Goal: Task Accomplishment & Management: Complete application form

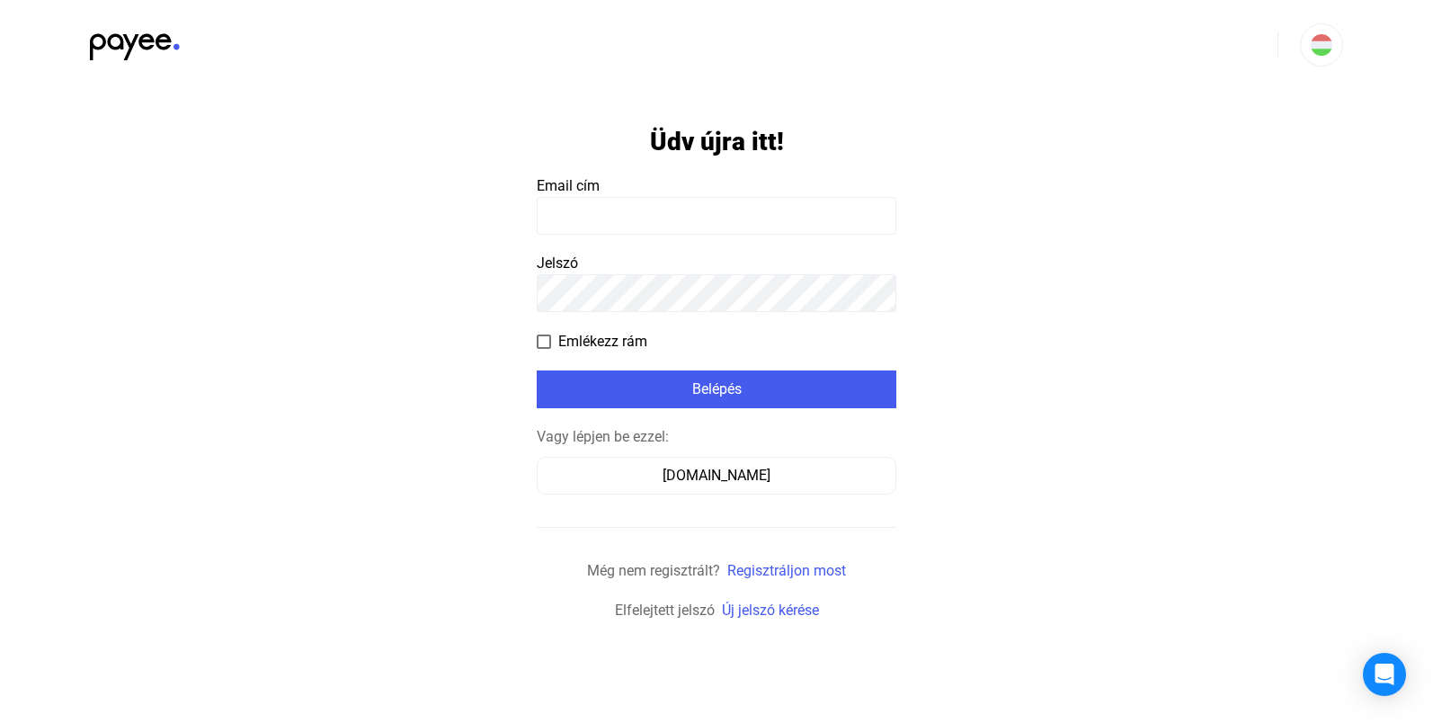
click at [636, 218] on input at bounding box center [717, 216] width 360 height 38
type input "**********"
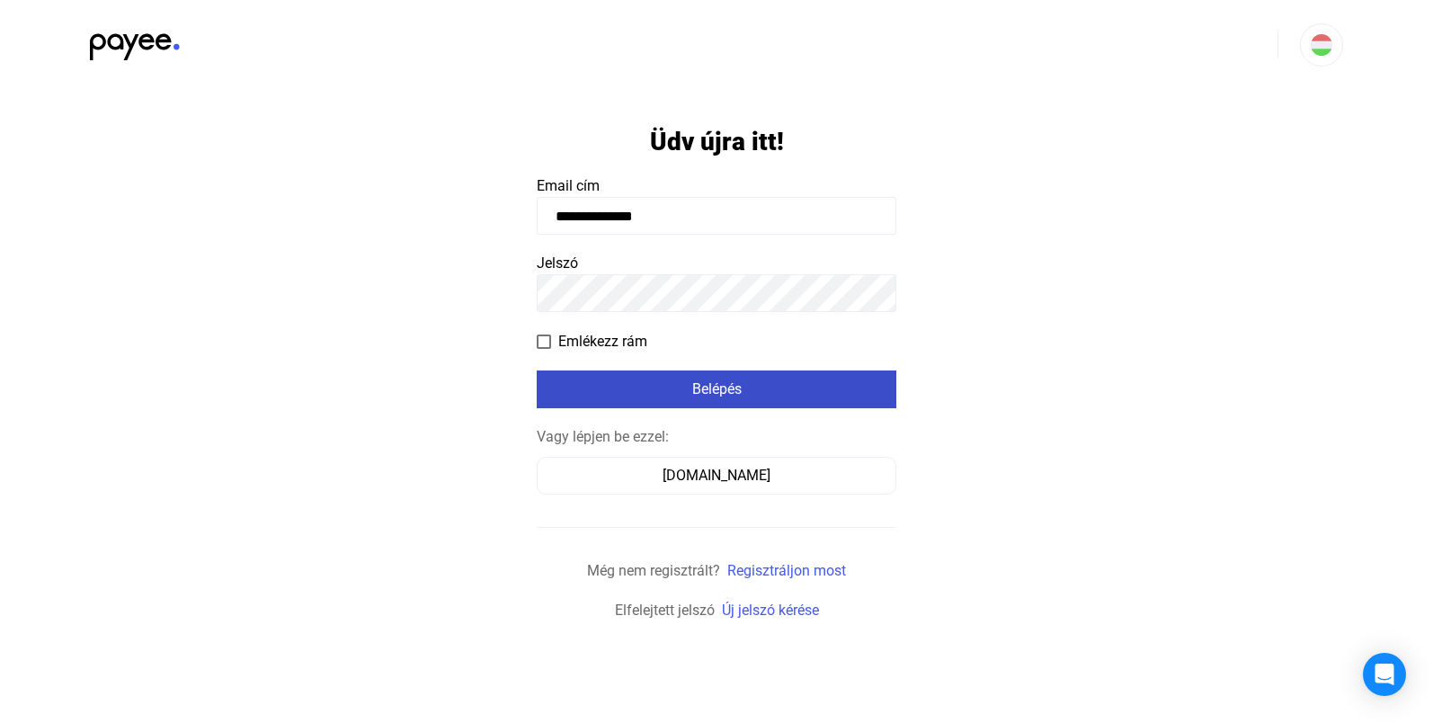
click at [671, 378] on div "Belépés" at bounding box center [716, 389] width 349 height 22
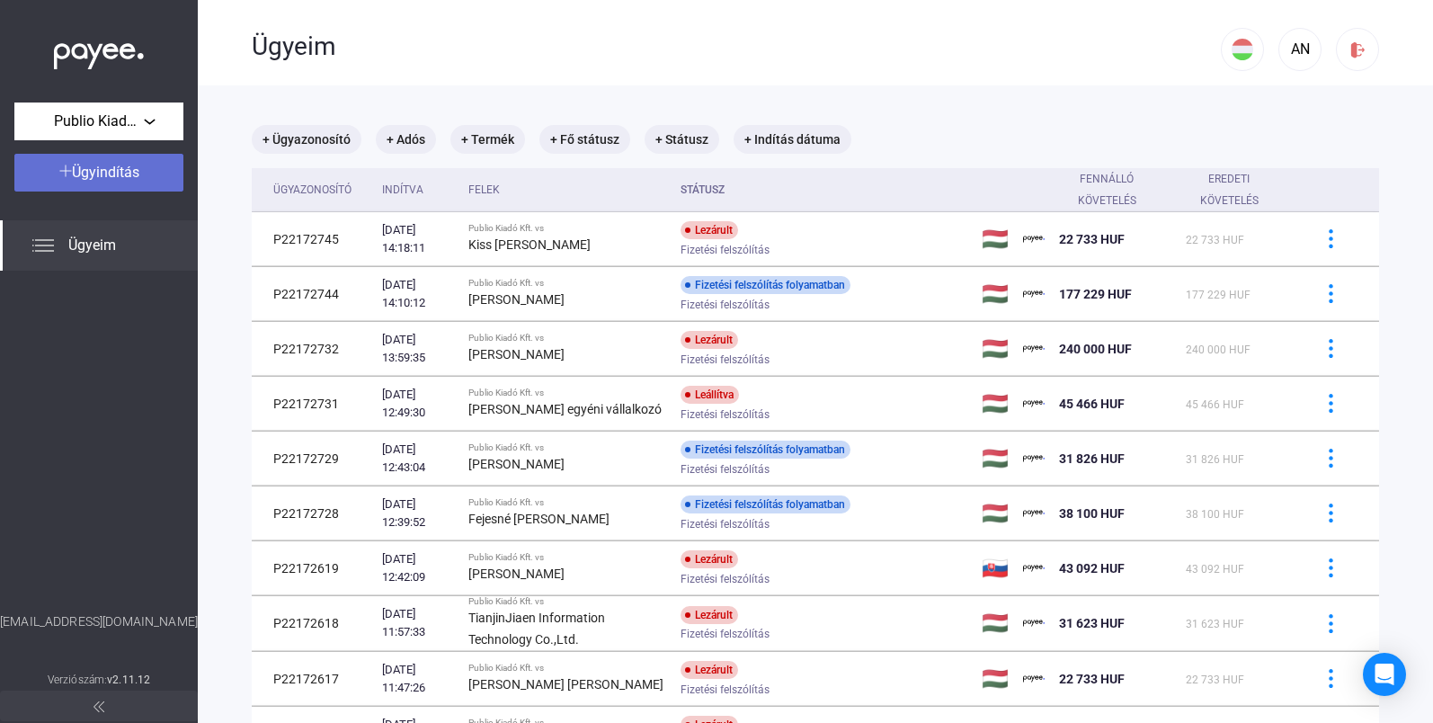
click at [128, 177] on span "Ügyindítás" at bounding box center [105, 172] width 67 height 17
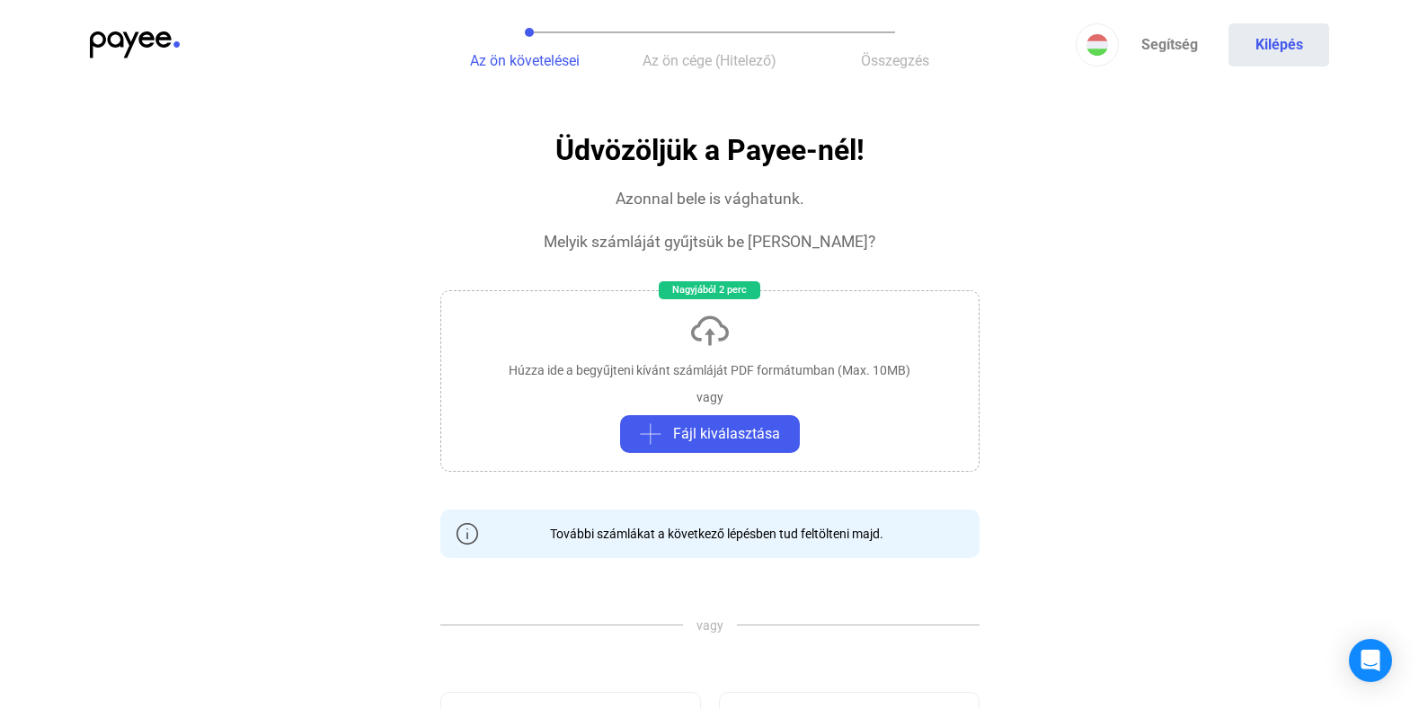
click at [712, 378] on div "Húzza ide a begyűjteni kívánt számláját PDF formátumban (Max. 10MB)" at bounding box center [710, 370] width 402 height 18
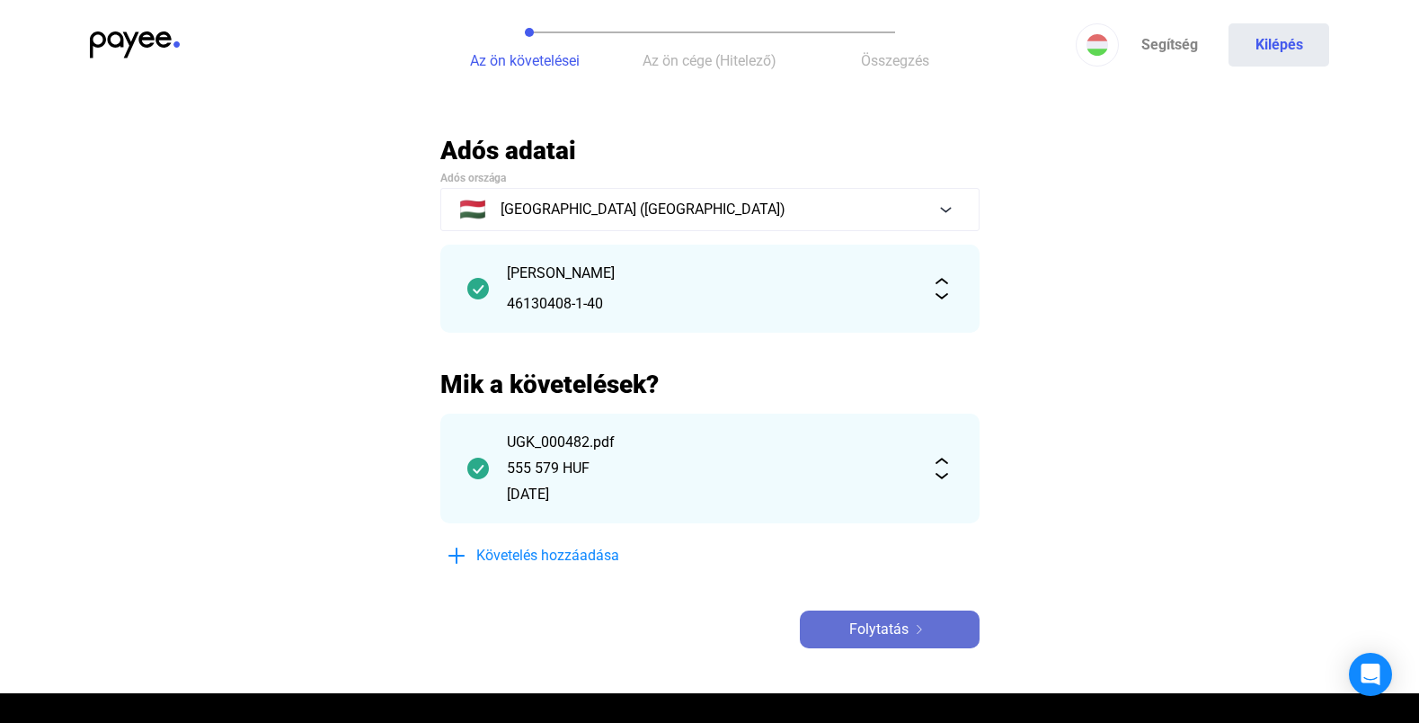
click at [912, 627] on img at bounding box center [920, 629] width 22 height 9
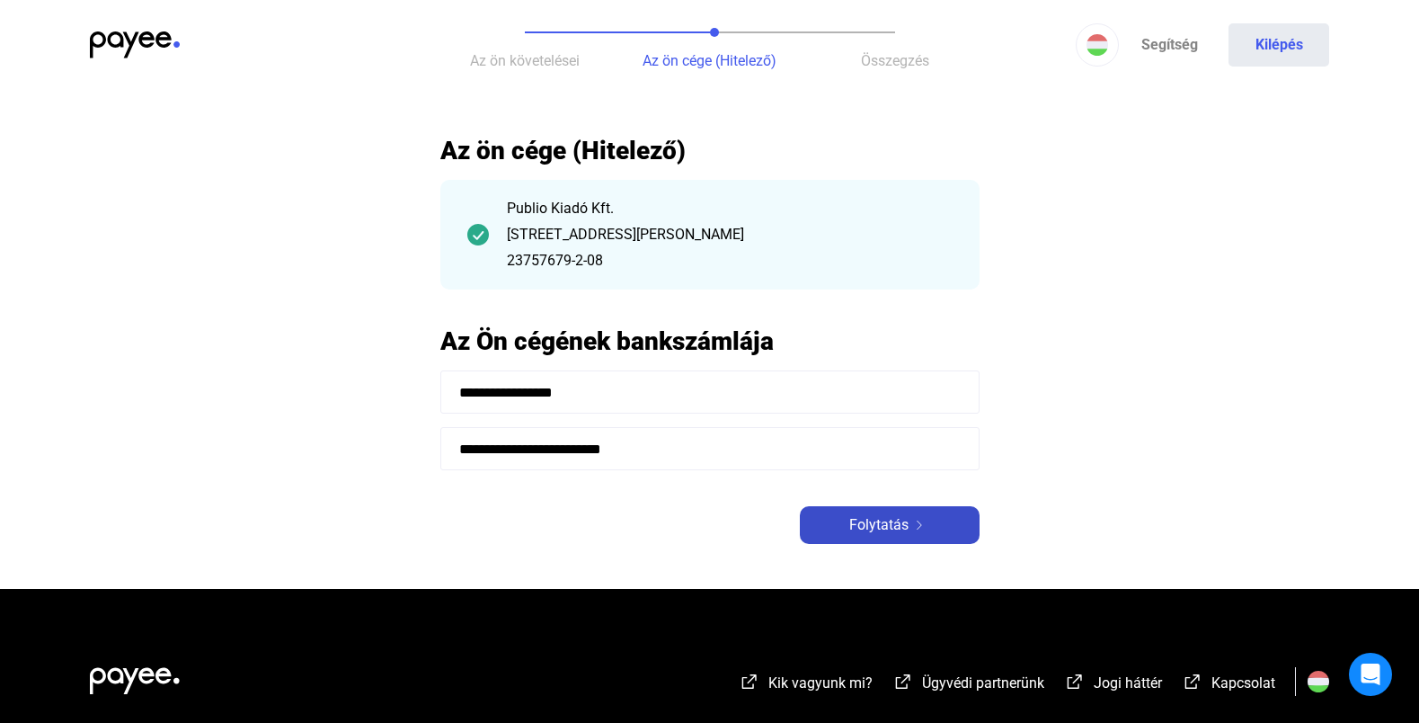
click at [872, 534] on span "Folytatás" at bounding box center [878, 525] width 59 height 22
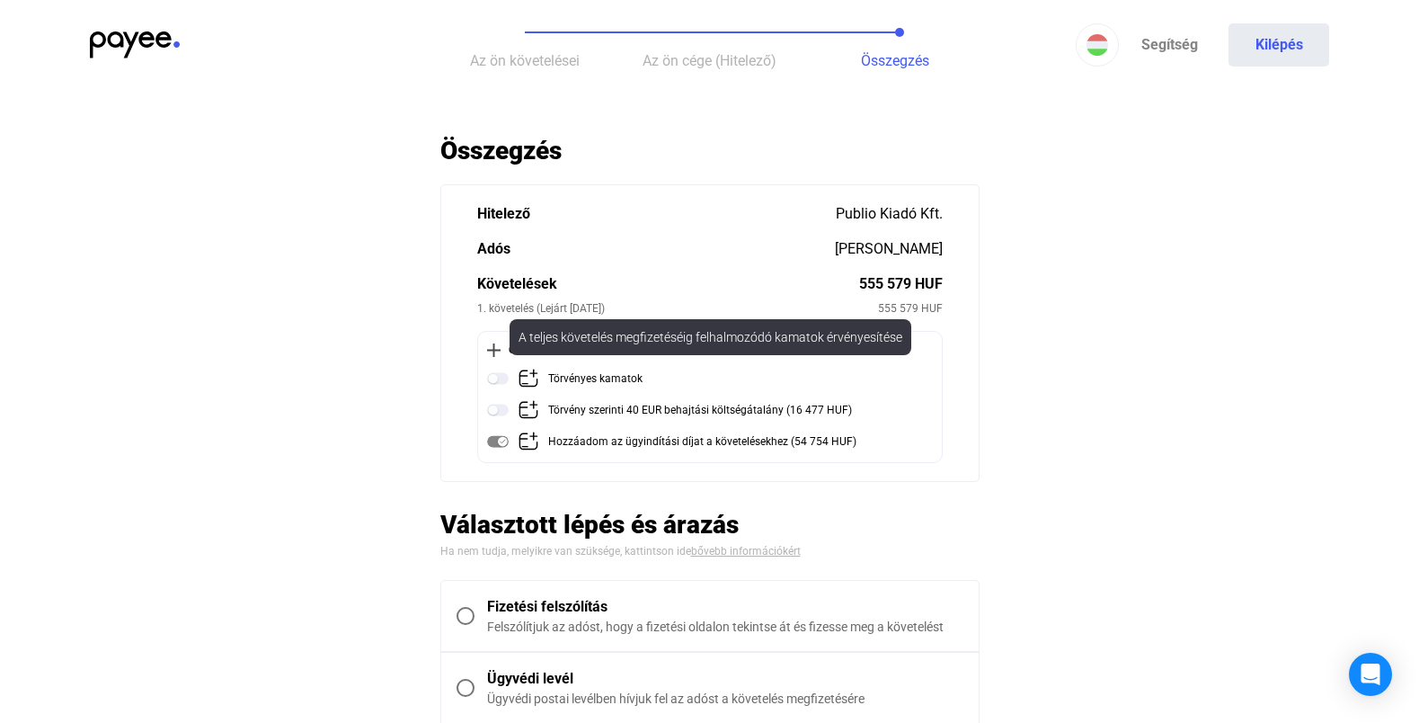
scroll to position [132, 0]
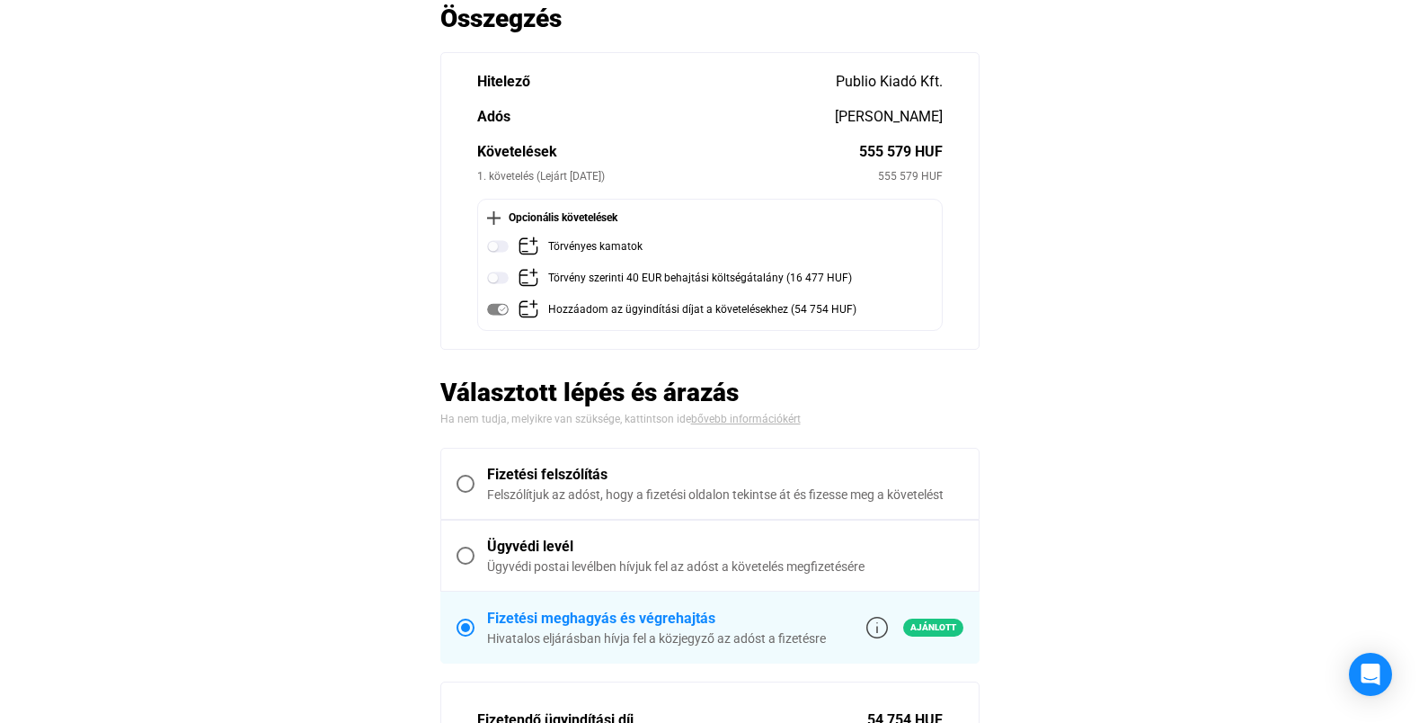
drag, startPoint x: 467, startPoint y: 485, endPoint x: 490, endPoint y: 480, distance: 24.0
click at [467, 485] on span at bounding box center [466, 484] width 18 height 18
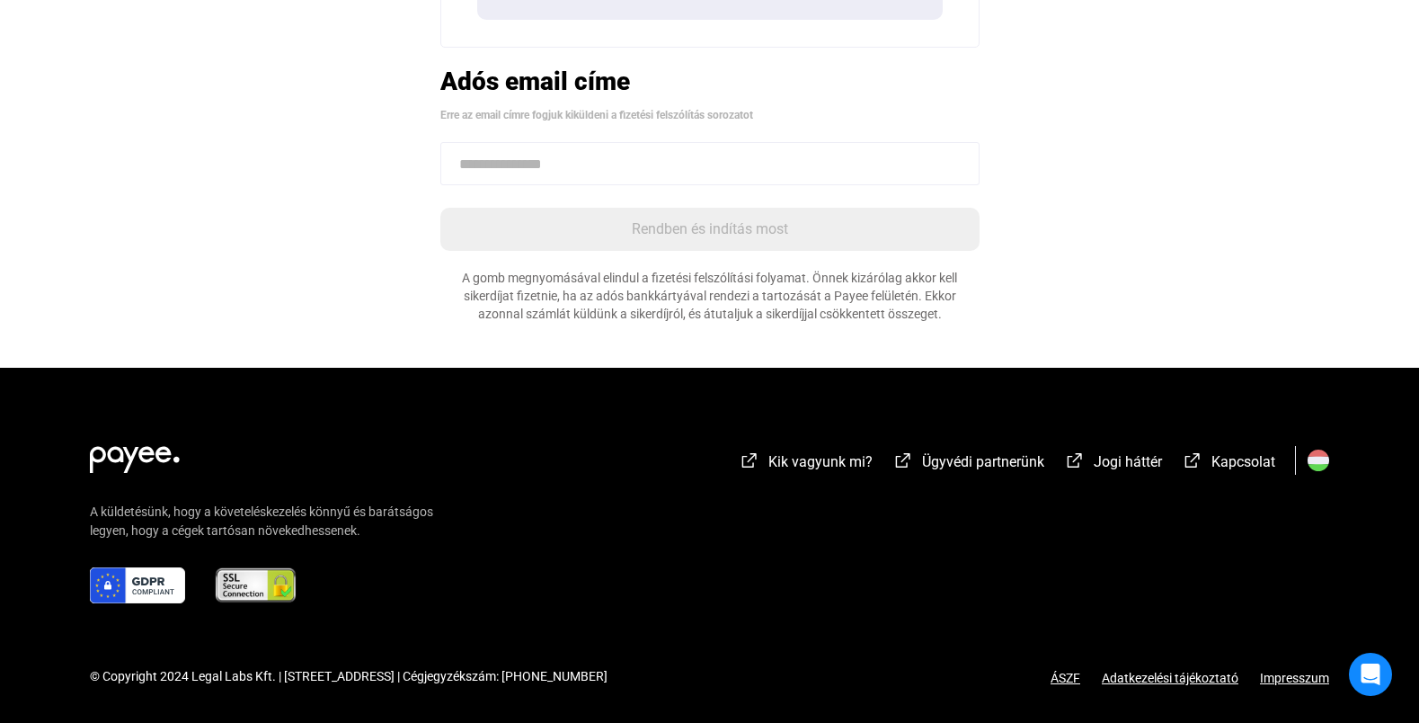
scroll to position [660, 0]
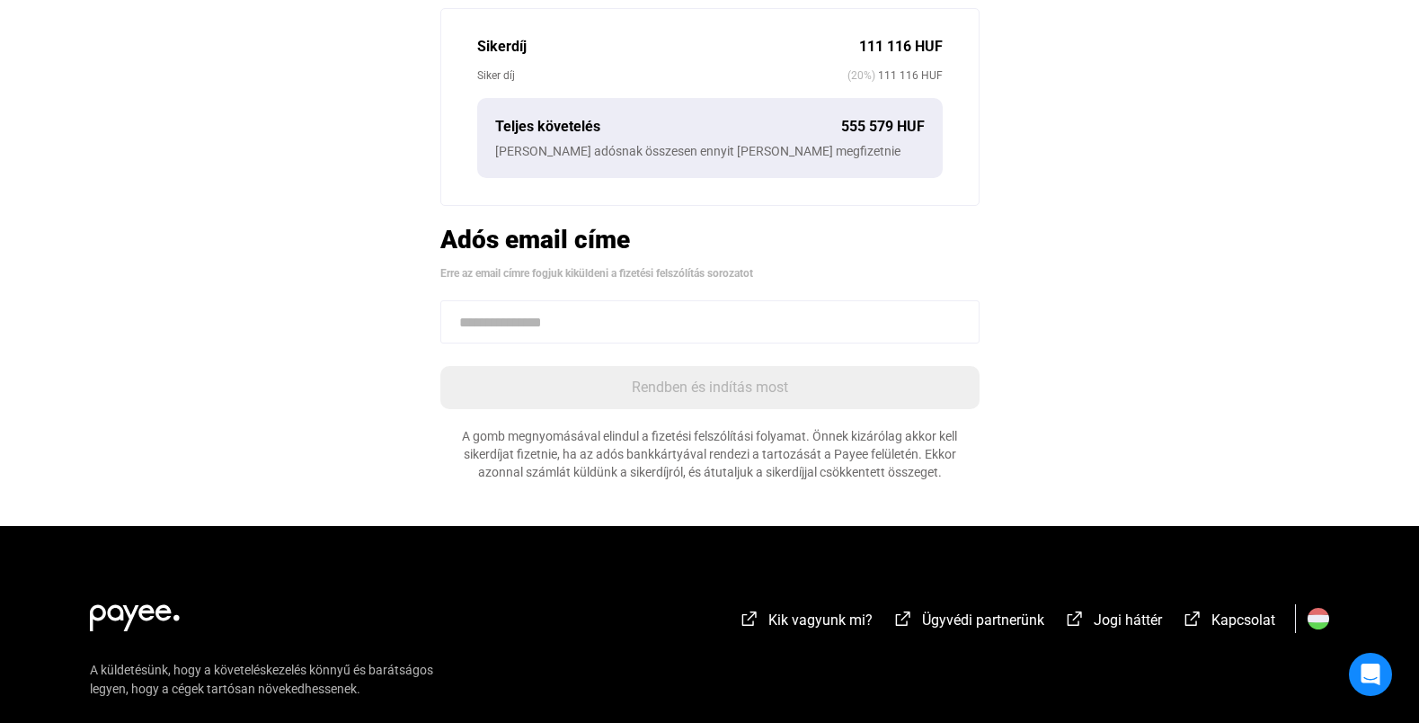
click at [679, 325] on input at bounding box center [709, 321] width 539 height 43
paste input "**********"
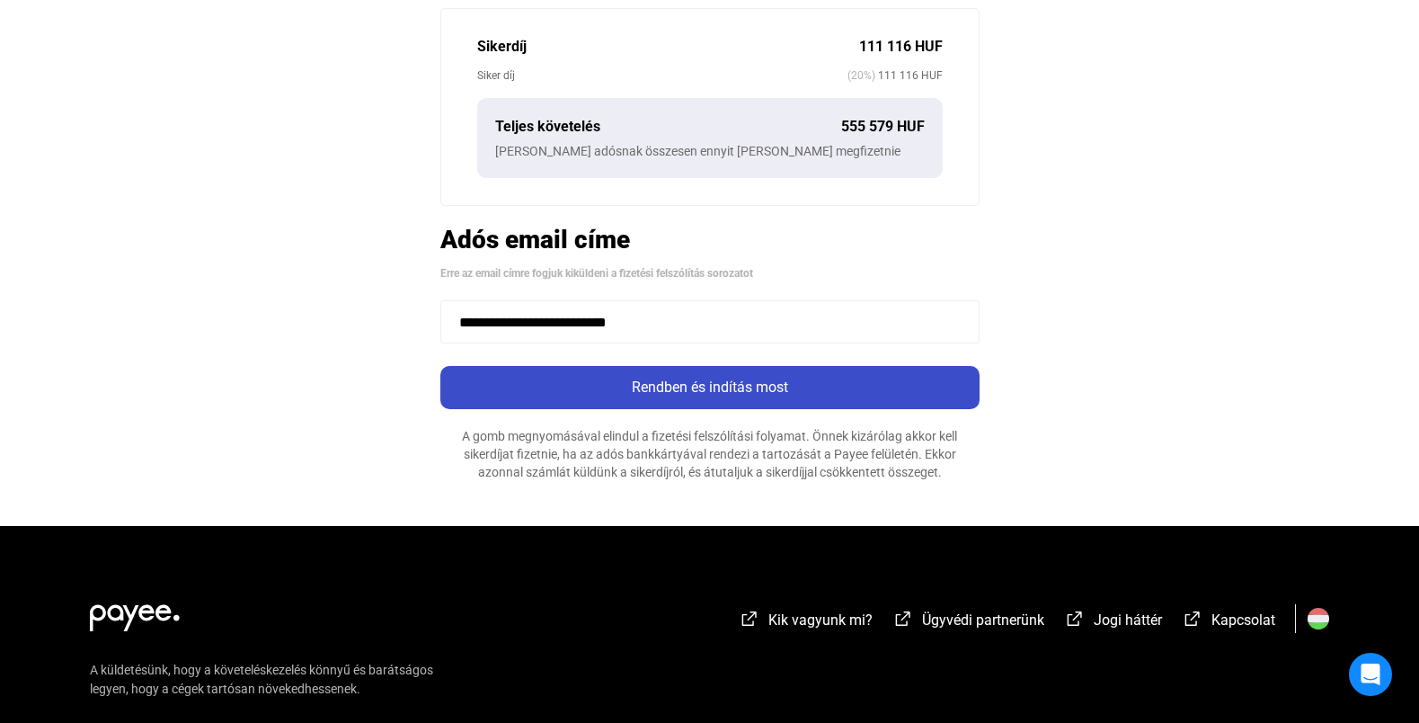
type input "**********"
click at [595, 380] on div "Rendben és indítás most" at bounding box center [710, 388] width 529 height 22
click at [734, 386] on div "Rendben és indítás most" at bounding box center [710, 388] width 529 height 22
